Goal: Task Accomplishment & Management: Use online tool/utility

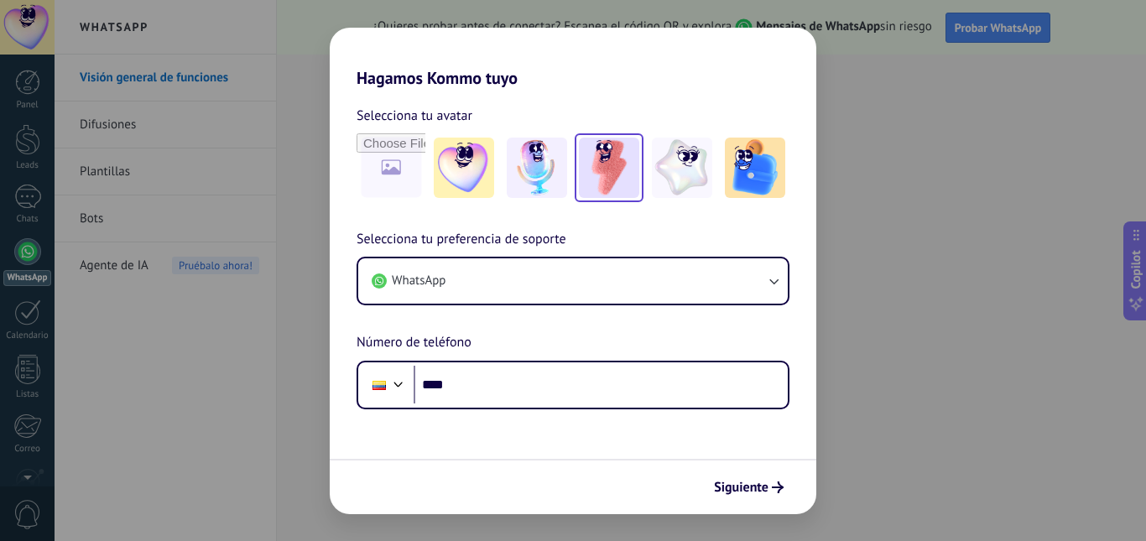
click at [587, 184] on img at bounding box center [609, 168] width 60 height 60
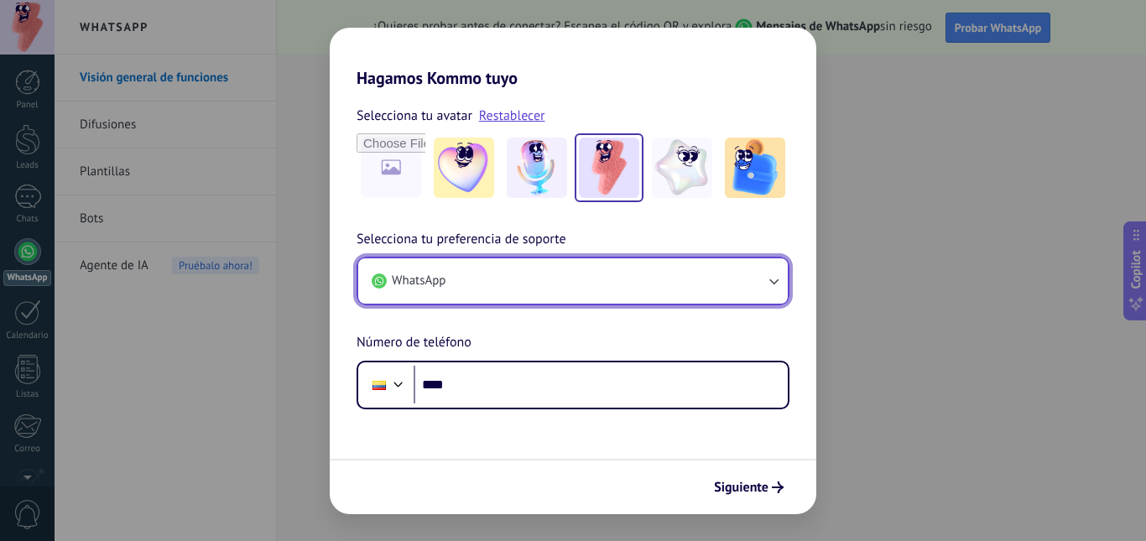
click at [518, 274] on button "WhatsApp" at bounding box center [573, 280] width 430 height 45
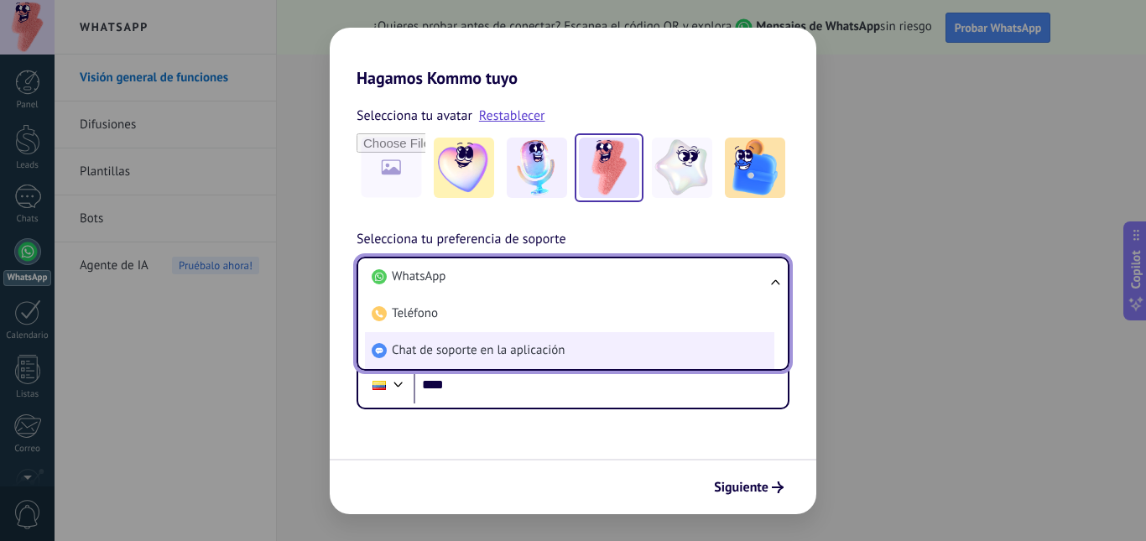
click at [564, 353] on span "Chat de soporte en la aplicación" at bounding box center [478, 350] width 173 height 17
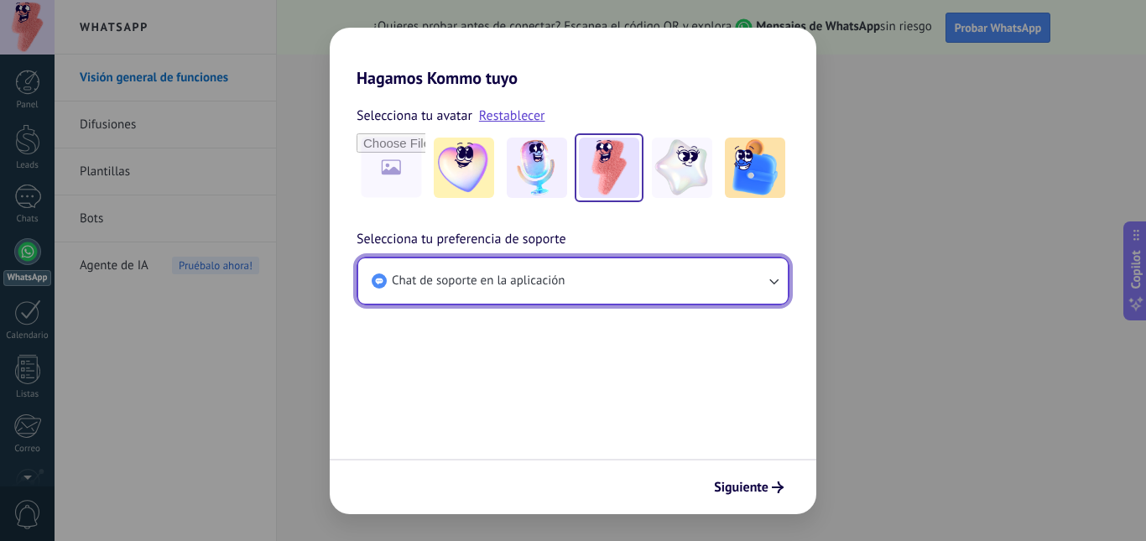
click at [556, 279] on span "Chat de soporte en la aplicación" at bounding box center [478, 281] width 173 height 17
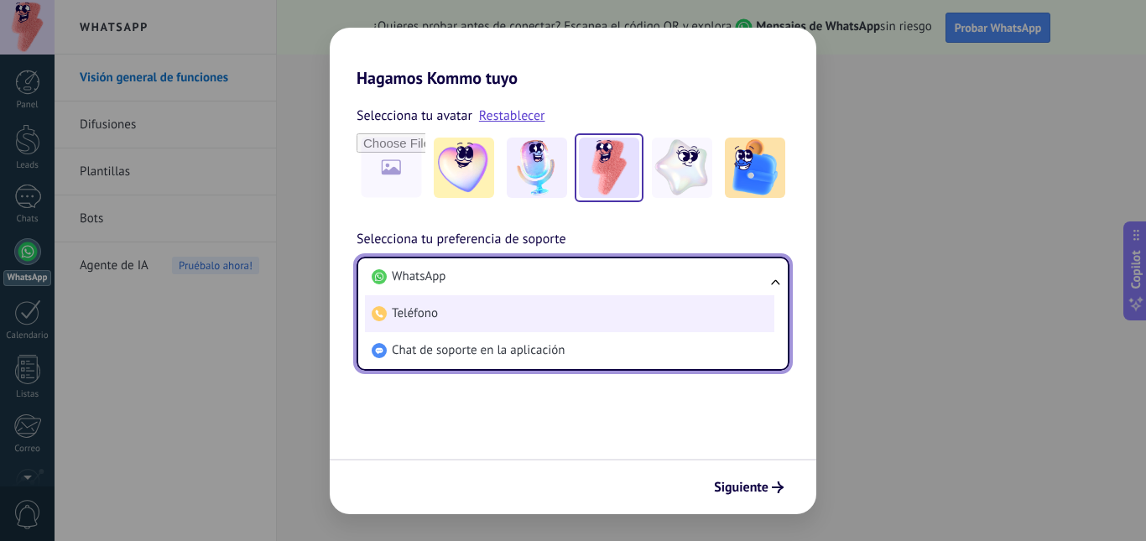
click at [545, 316] on li "Teléfono" at bounding box center [569, 313] width 409 height 37
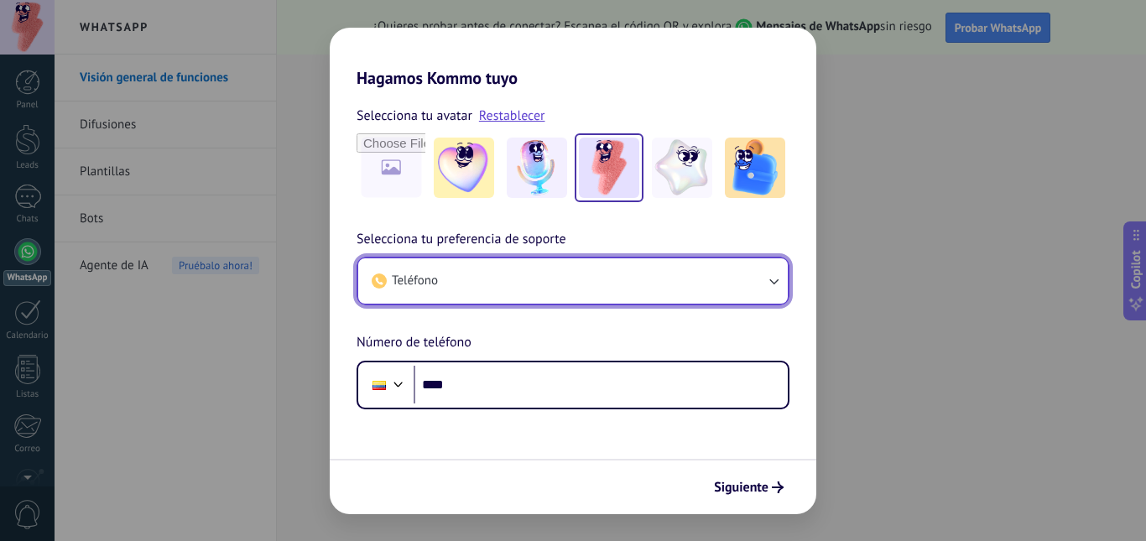
click at [574, 281] on button "Teléfono" at bounding box center [573, 280] width 430 height 45
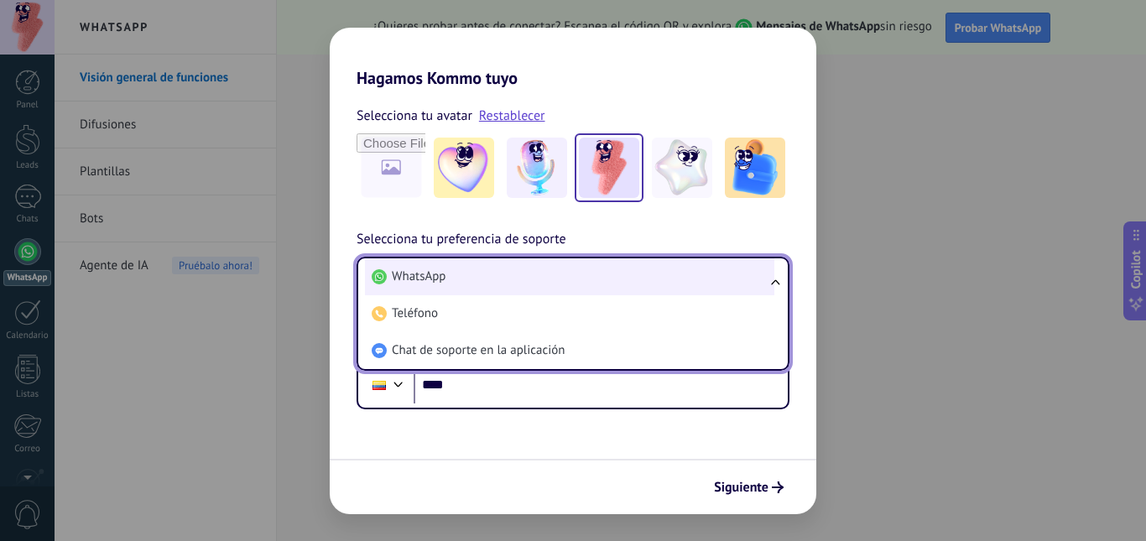
click at [535, 273] on li "WhatsApp" at bounding box center [569, 276] width 409 height 37
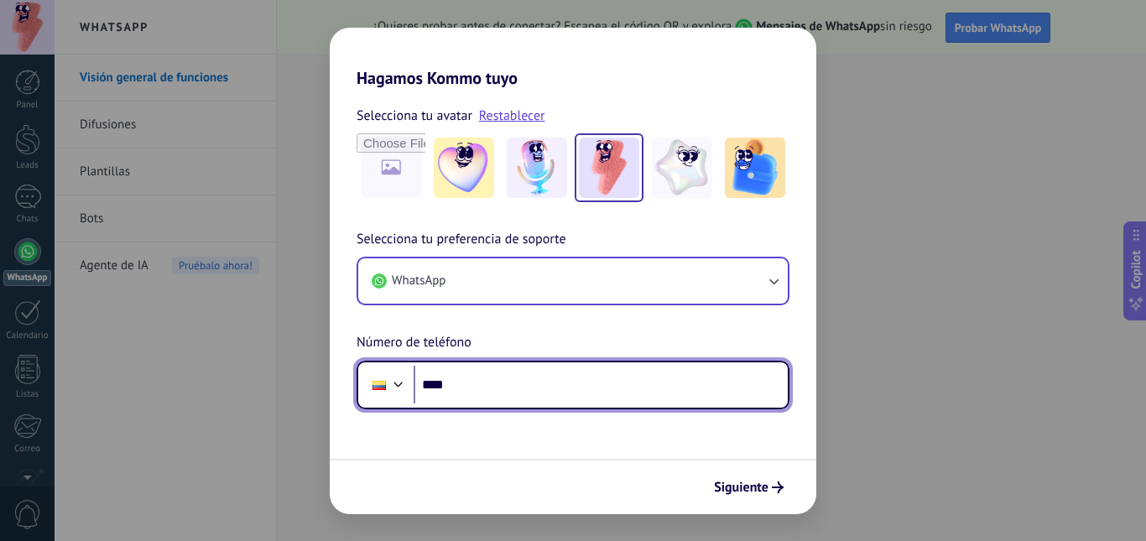
click at [482, 386] on input "****" at bounding box center [601, 385] width 374 height 39
